Goal: Transaction & Acquisition: Purchase product/service

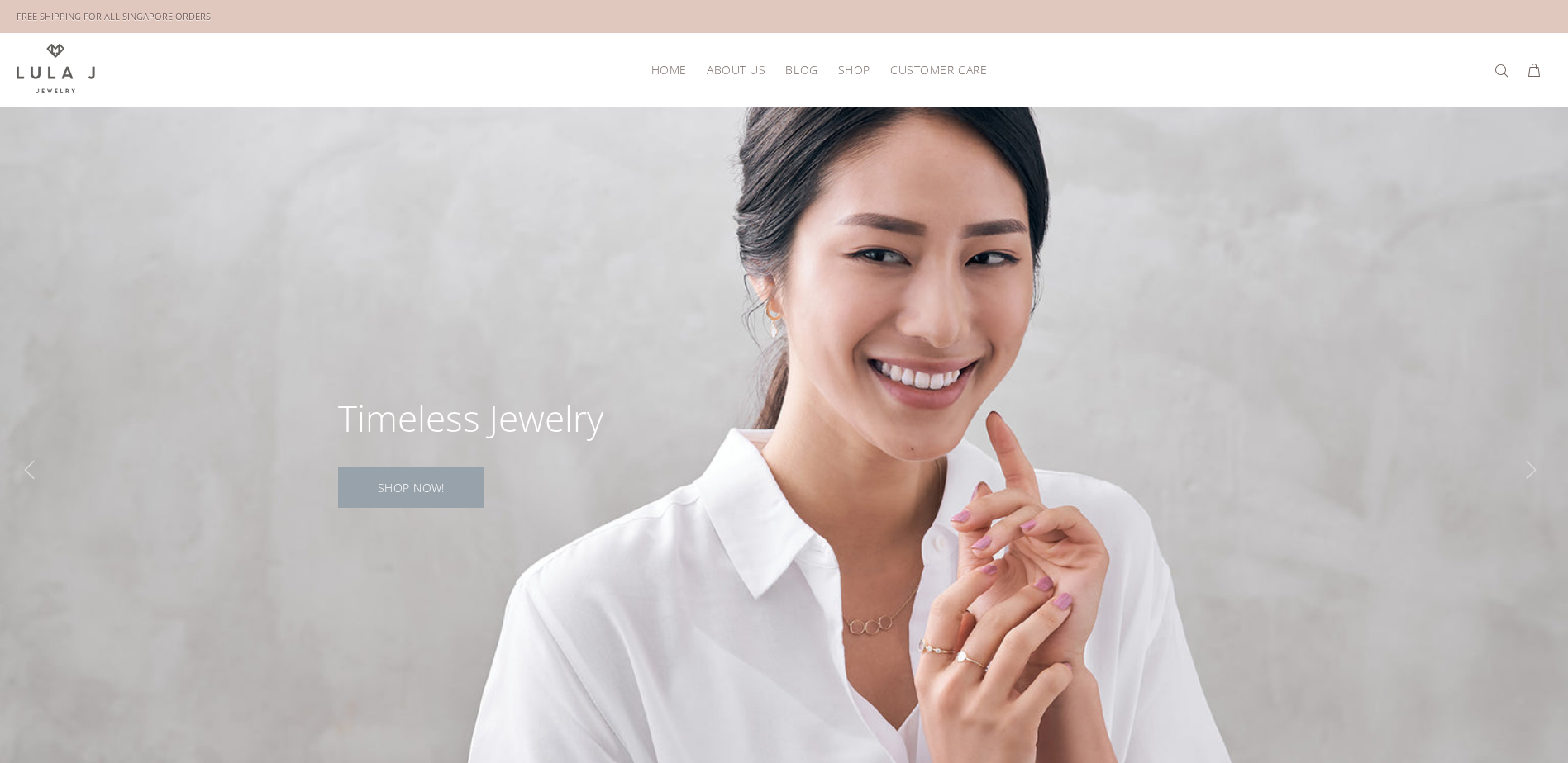
click at [392, 491] on link "SHOP NOW!" at bounding box center [411, 487] width 146 height 41
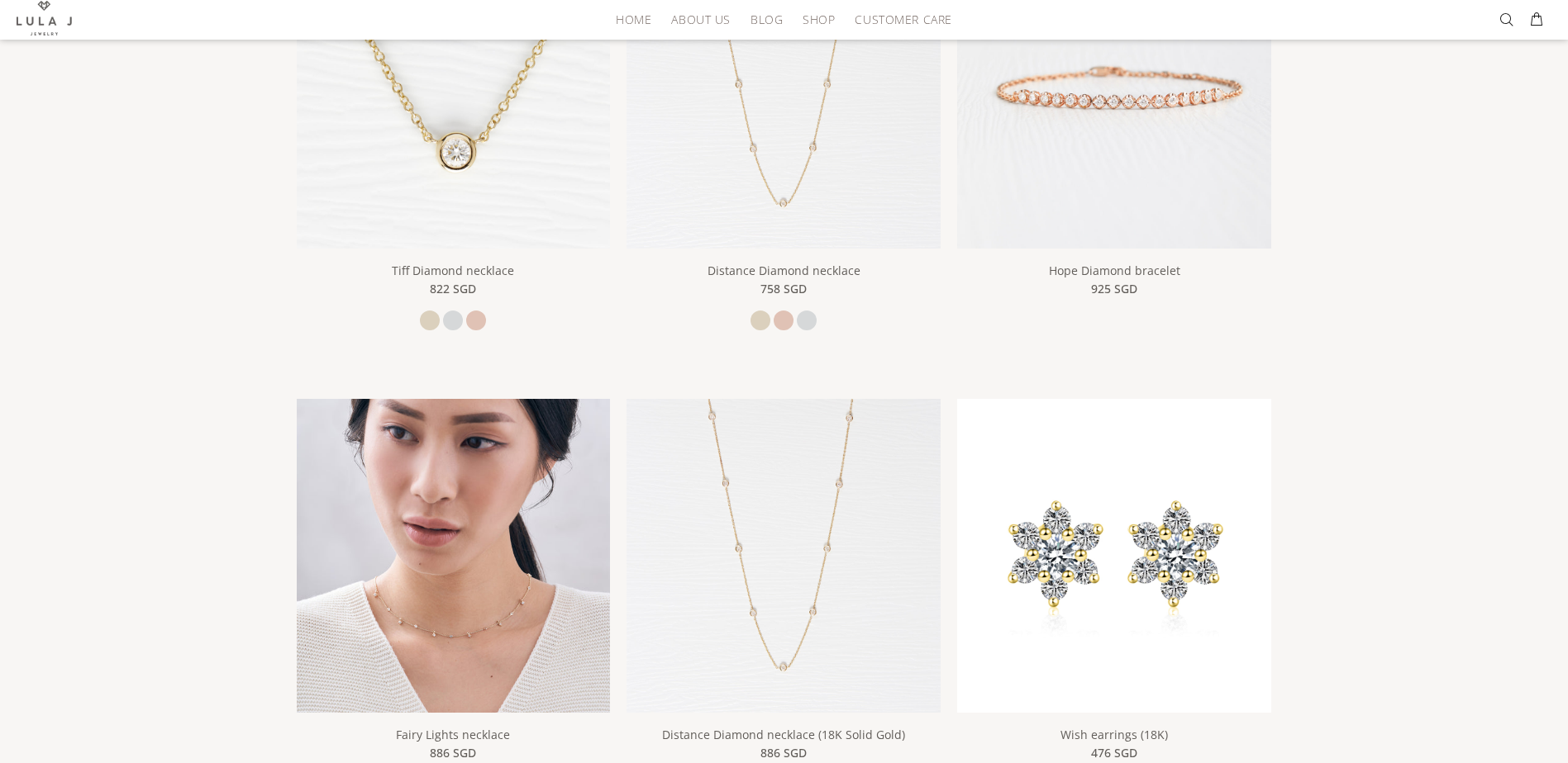
scroll to position [466, 0]
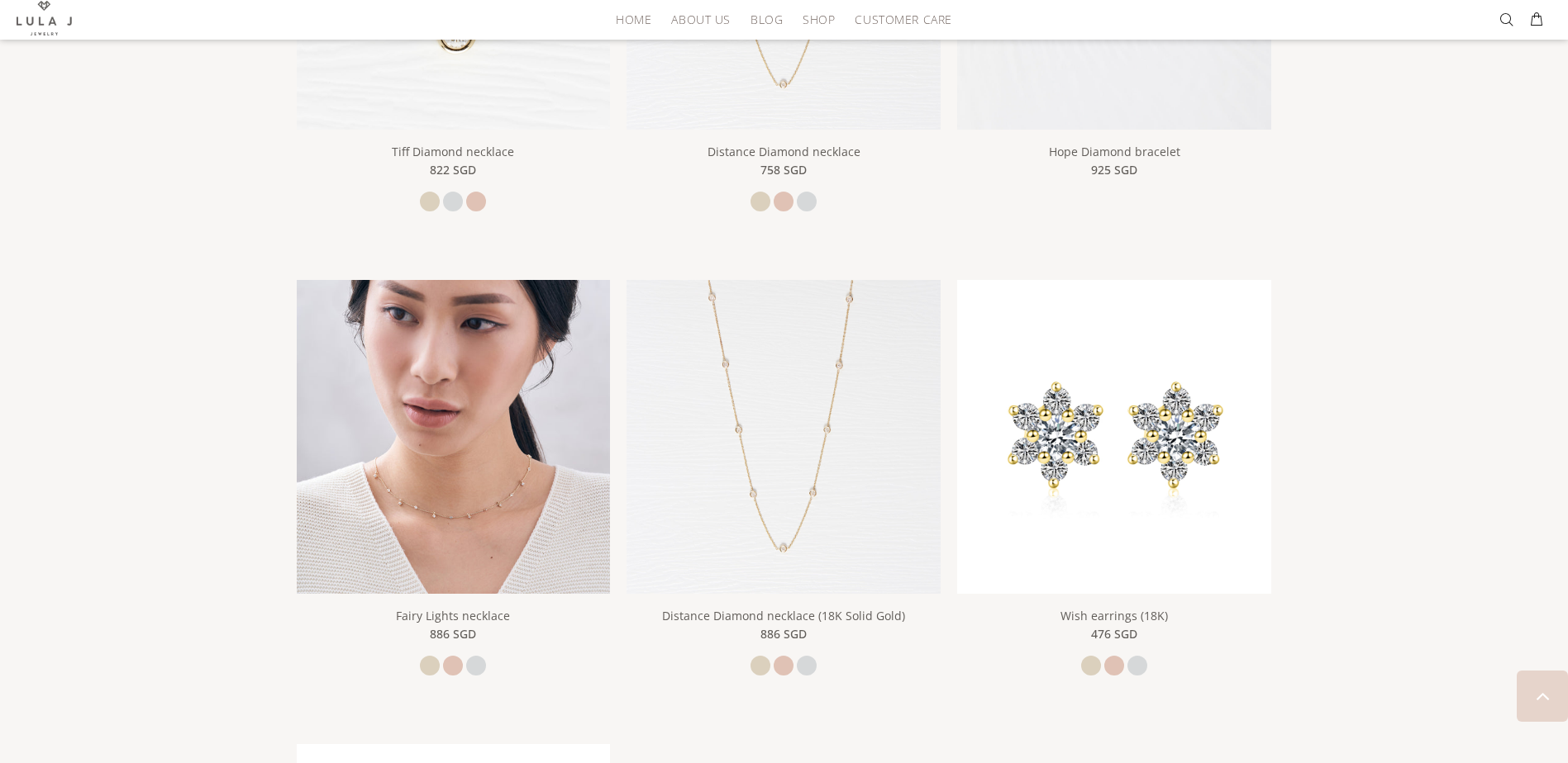
click at [496, 422] on img at bounding box center [454, 437] width 314 height 314
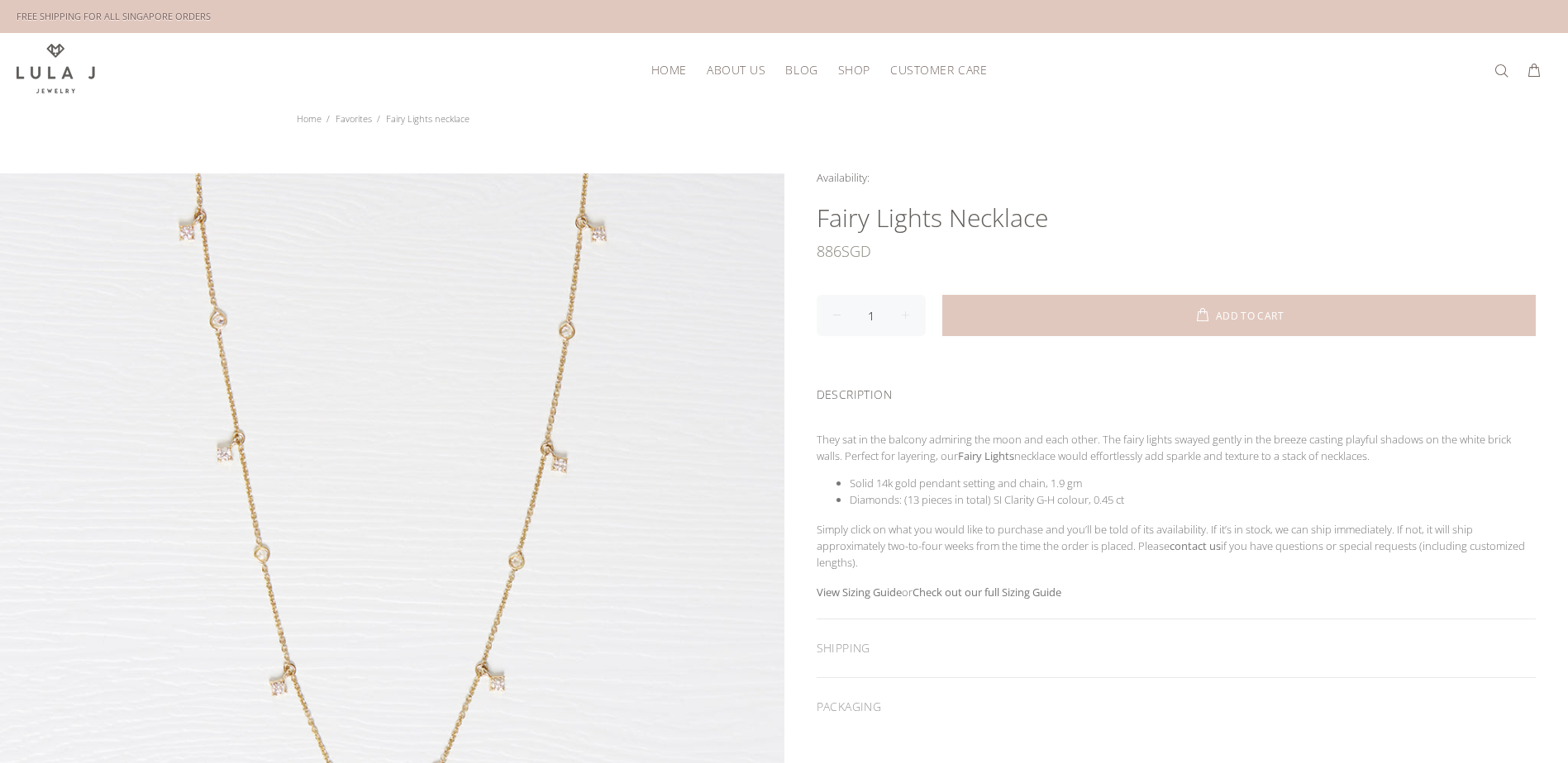
scroll to position [21, 0]
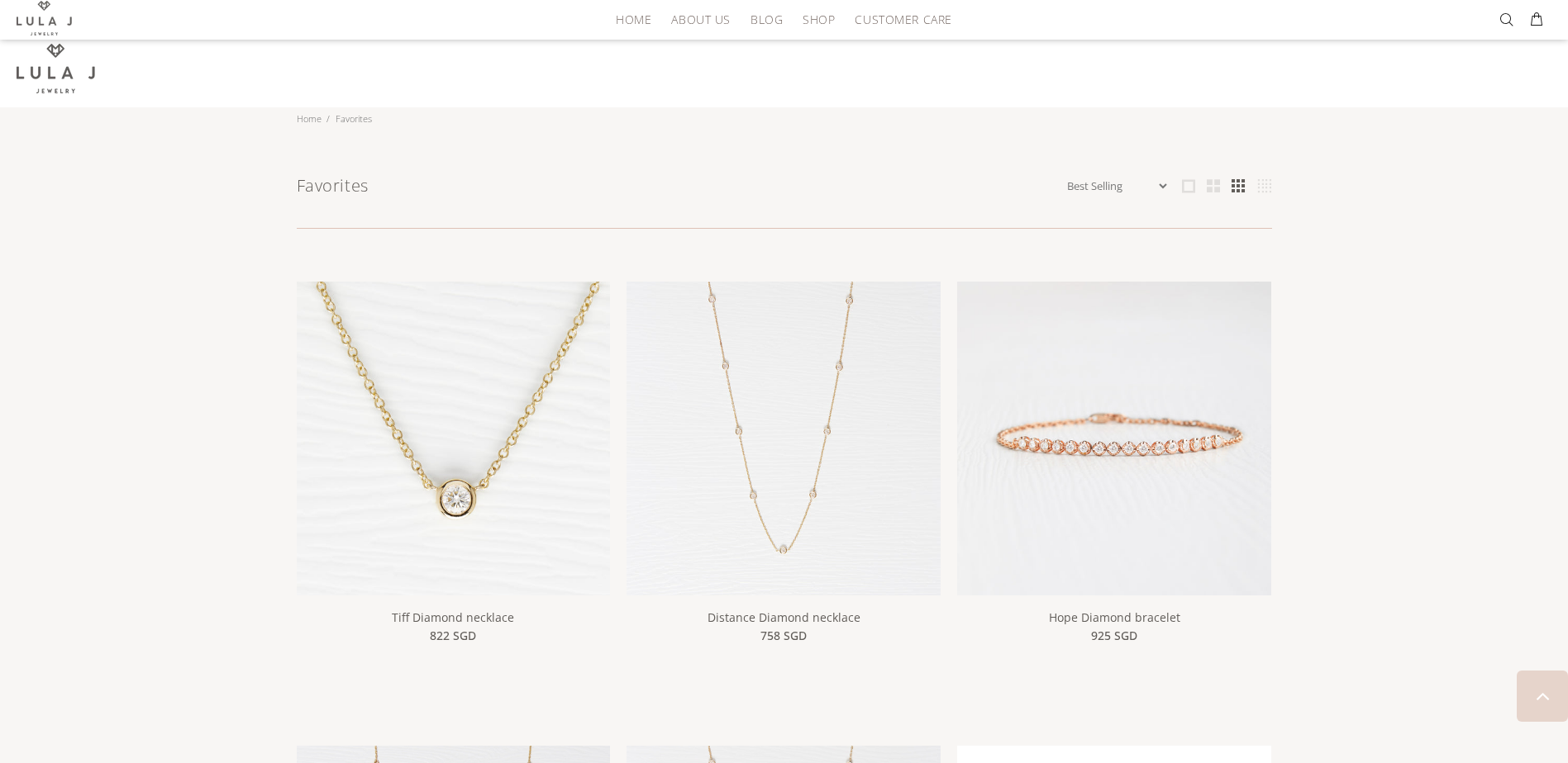
scroll to position [773, 0]
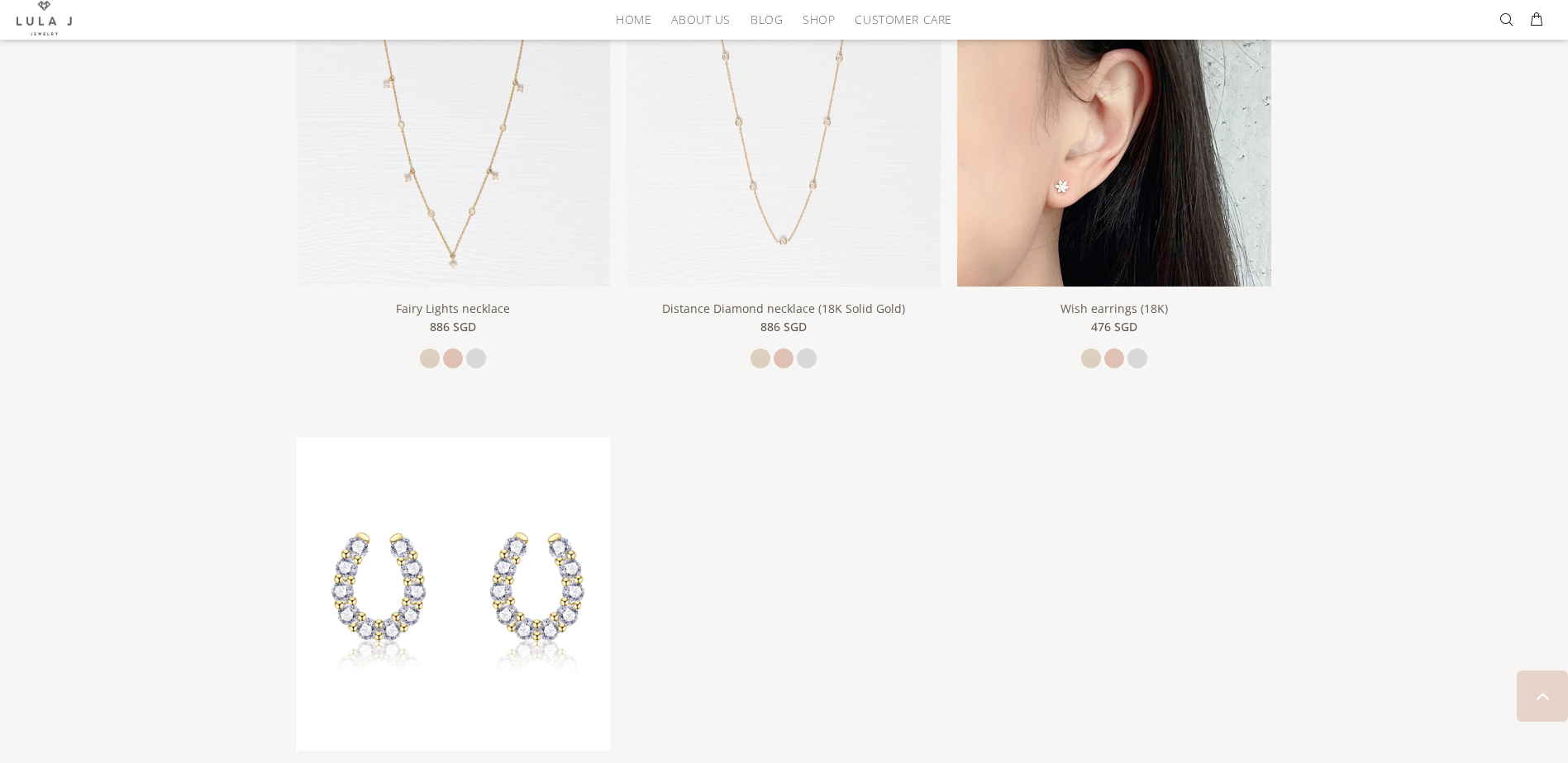
click at [1110, 254] on img at bounding box center [1114, 130] width 314 height 314
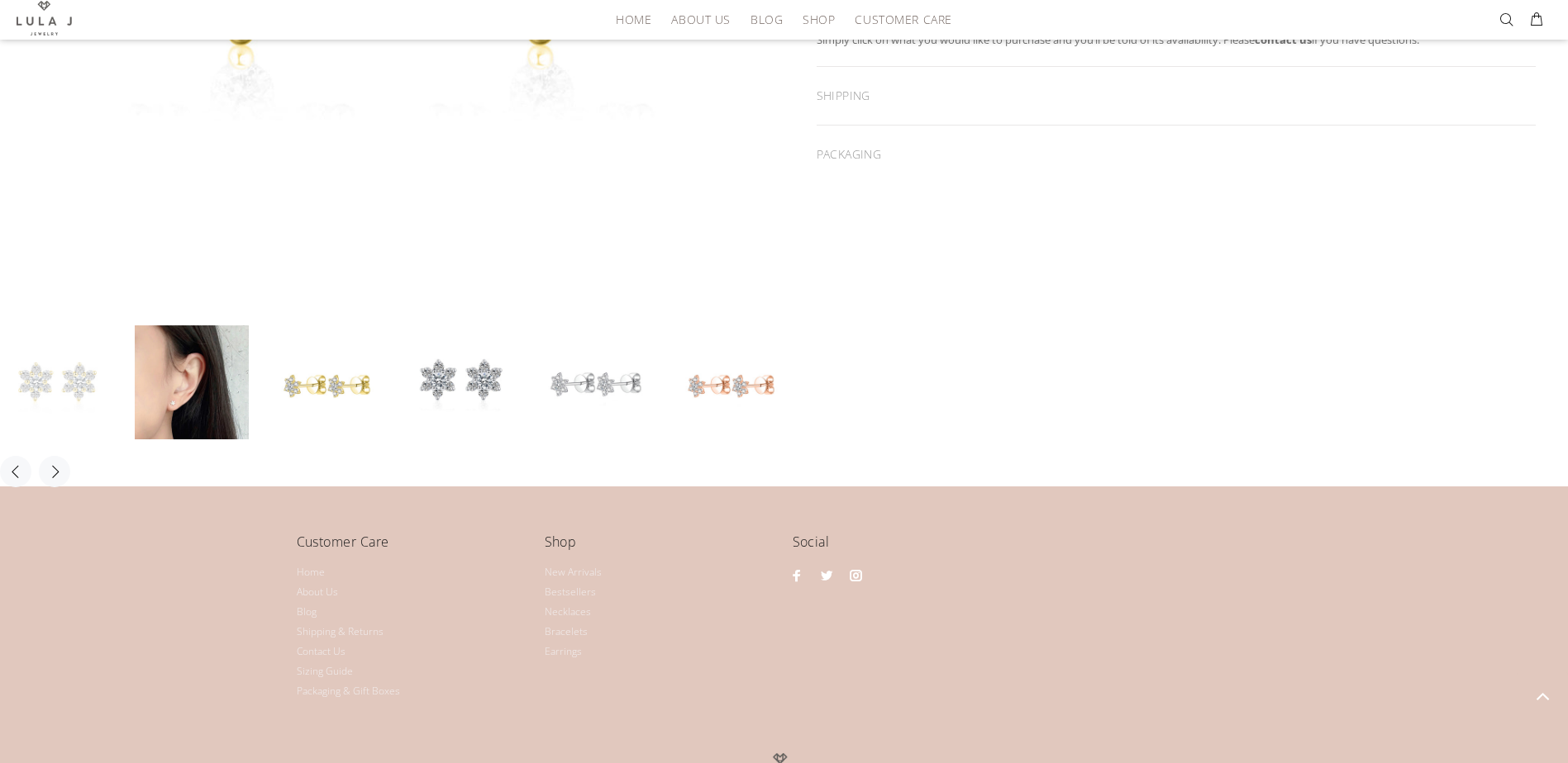
scroll to position [726, 0]
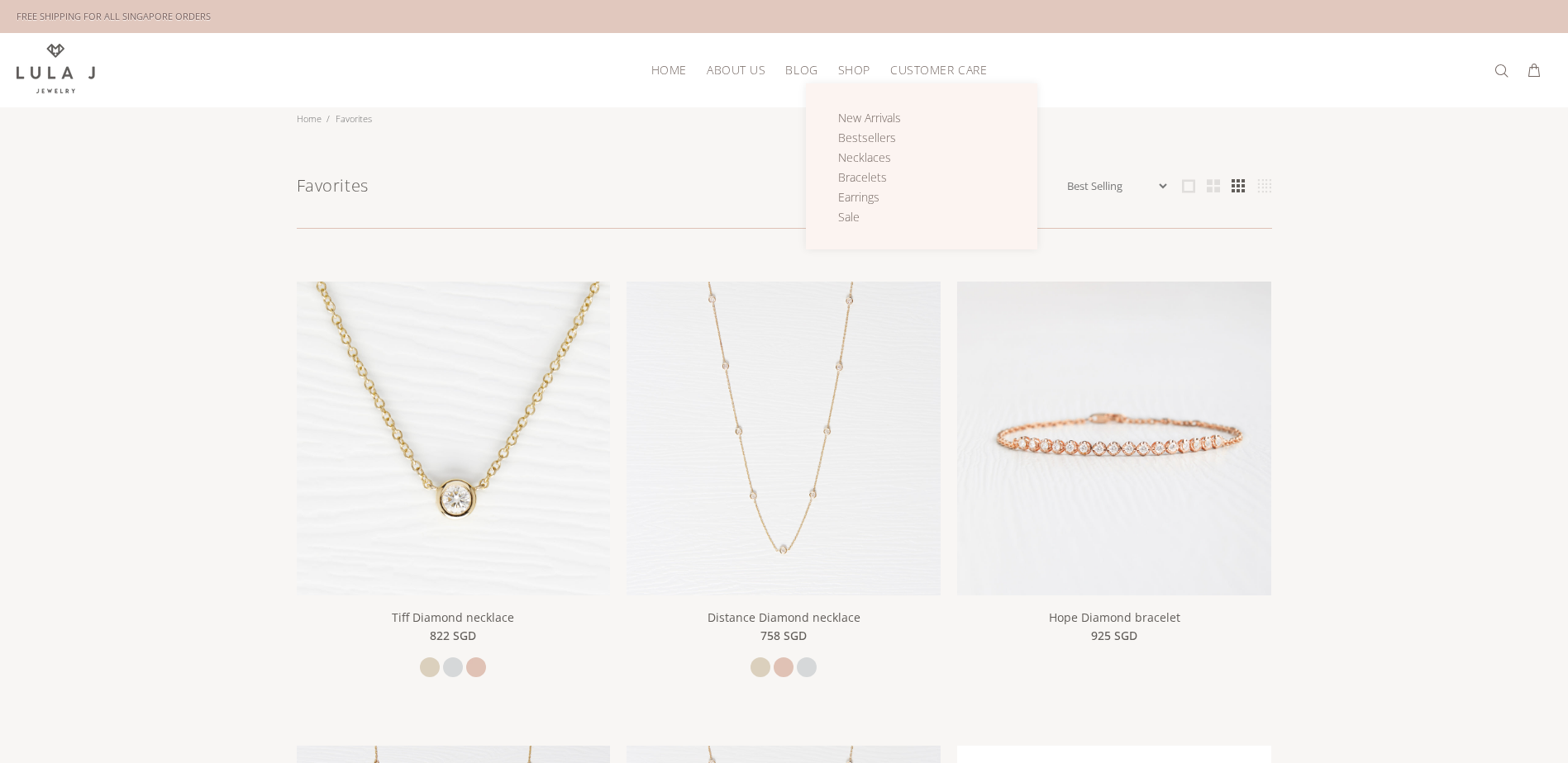
click at [853, 74] on span "Shop" at bounding box center [854, 69] width 32 height 12
click at [881, 137] on span "Bestsellers" at bounding box center [867, 137] width 58 height 16
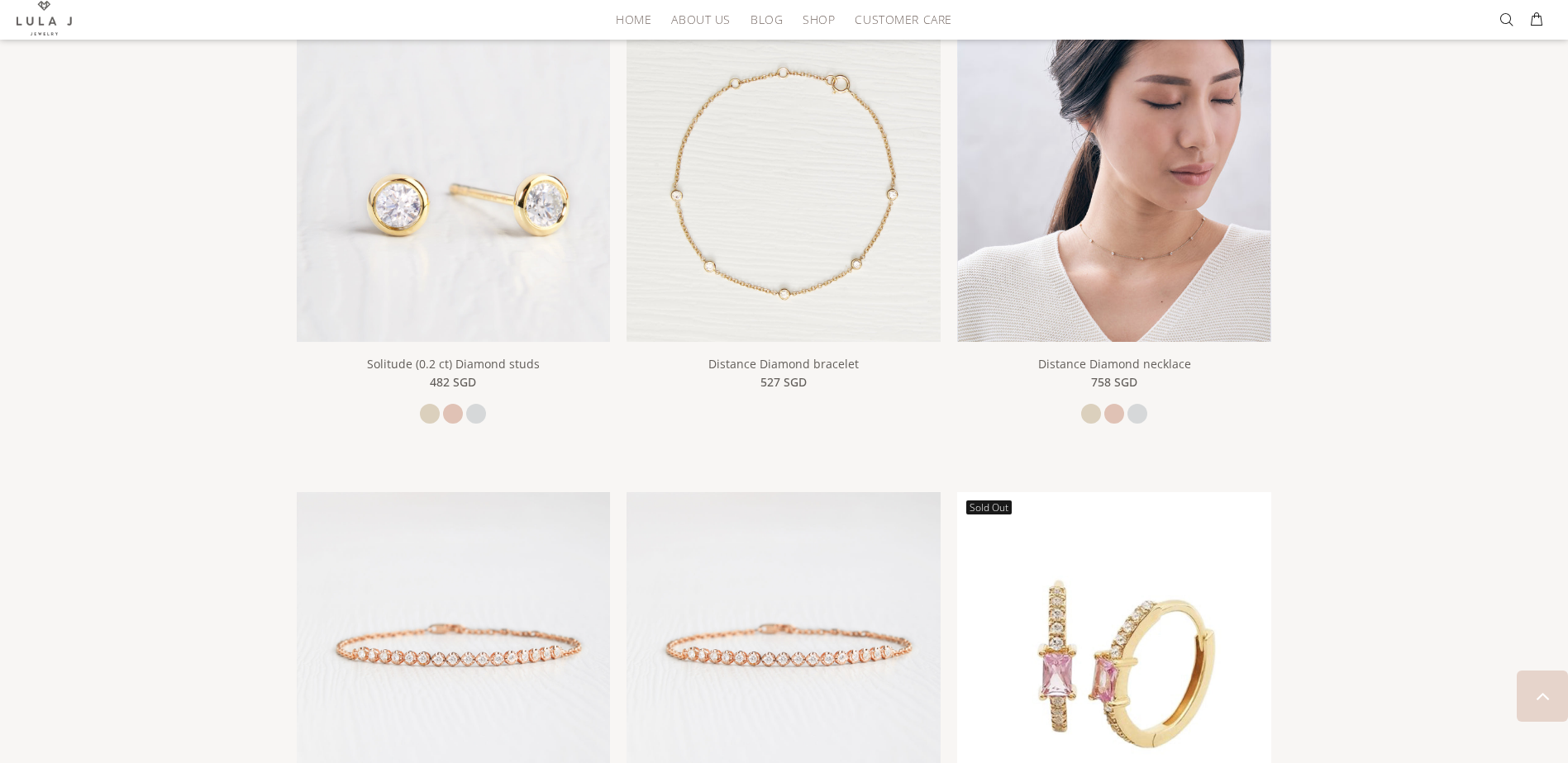
scroll to position [743, 0]
